Goal: Navigation & Orientation: Find specific page/section

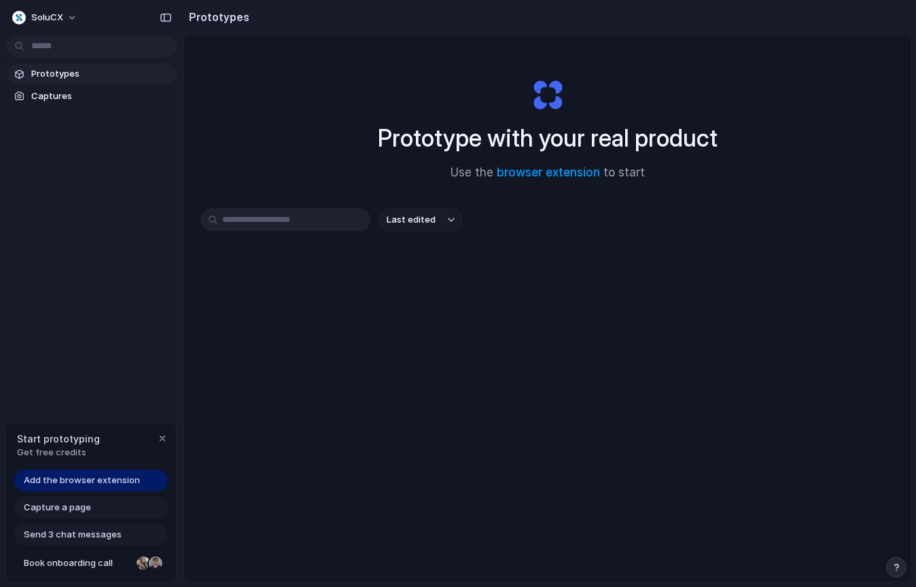
click at [467, 279] on div "Last edited" at bounding box center [547, 269] width 694 height 120
click at [73, 16] on button "SoluCX" at bounding box center [45, 18] width 77 height 22
click at [57, 217] on div "Settings Invite members Change theme Sign out" at bounding box center [458, 293] width 916 height 587
click at [529, 169] on link "browser extension" at bounding box center [547, 173] width 103 height 14
